Goal: Navigation & Orientation: Find specific page/section

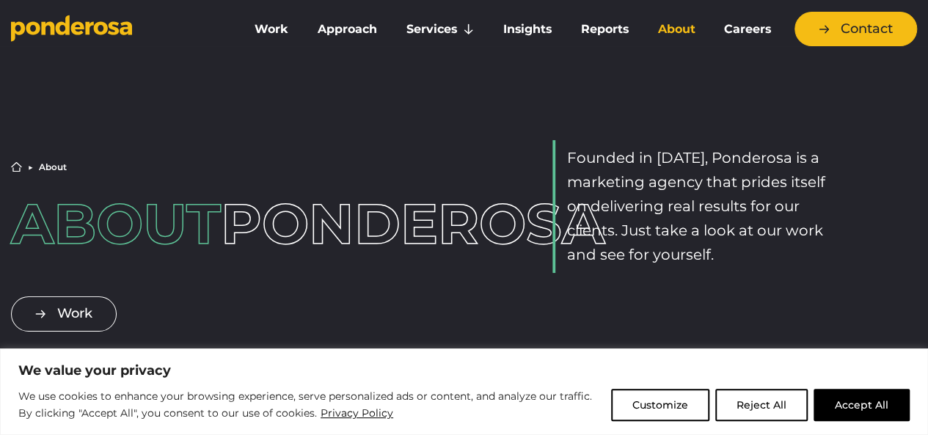
click at [675, 27] on link "About" at bounding box center [676, 29] width 61 height 31
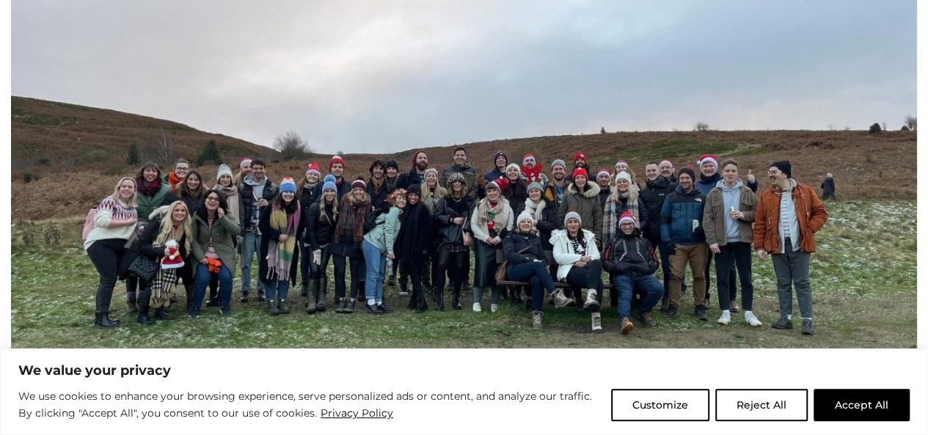
scroll to position [536, 0]
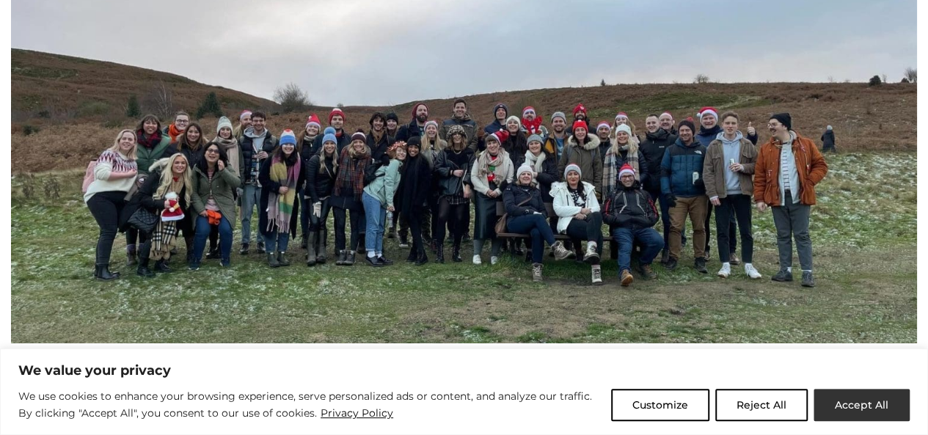
click at [858, 414] on button "Accept All" at bounding box center [862, 405] width 96 height 32
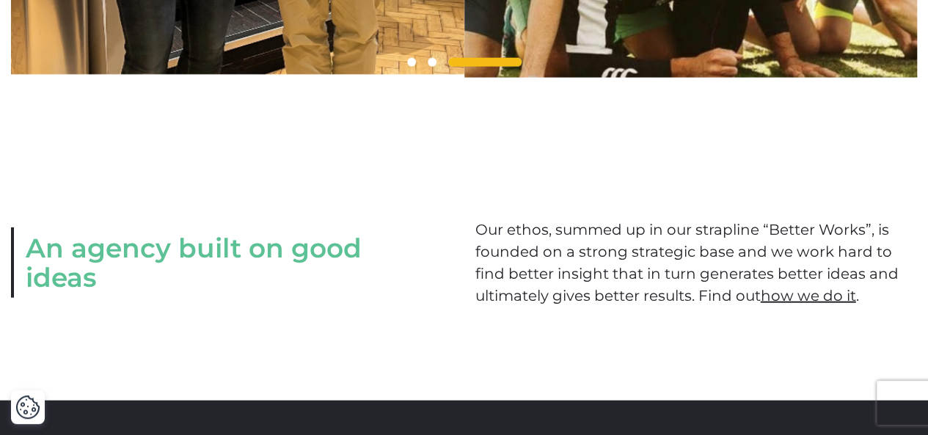
scroll to position [1671, 0]
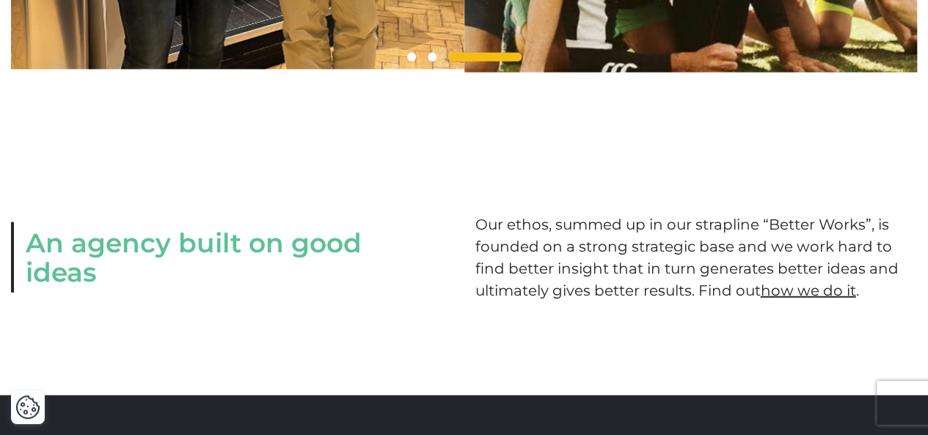
click at [701, 186] on div "An agency built on good ideas Our ethos, summed up in our strapline “Better Wor…" at bounding box center [464, 258] width 928 height 276
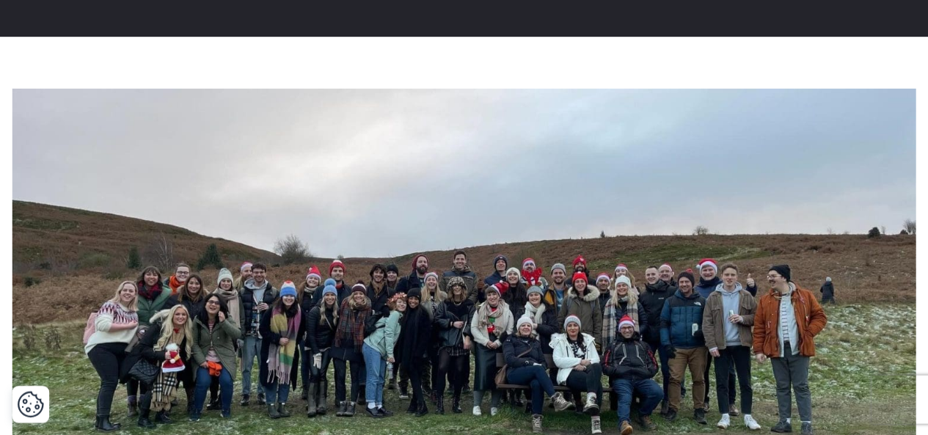
scroll to position [392, 0]
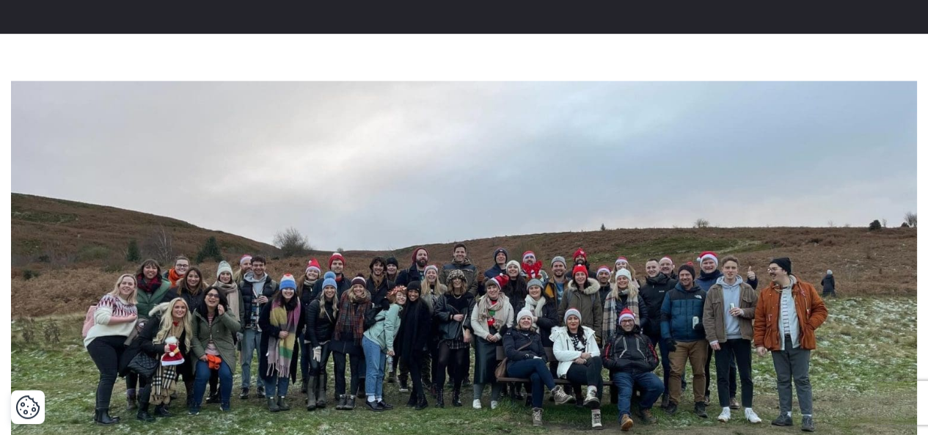
drag, startPoint x: 938, startPoint y: 1, endPoint x: 549, endPoint y: 230, distance: 452.2
click at [549, 230] on img at bounding box center [464, 285] width 906 height 408
